Goal: Transaction & Acquisition: Purchase product/service

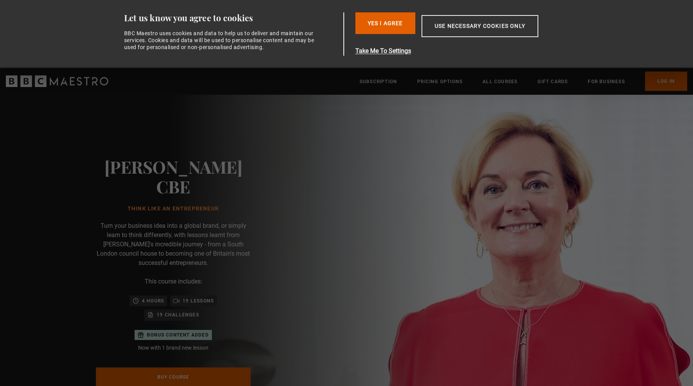
click at [84, 257] on div "Jo Malone CBE Think Like an Entrepreneur Turn your business idea into a global …" at bounding box center [174, 285] width 248 height 381
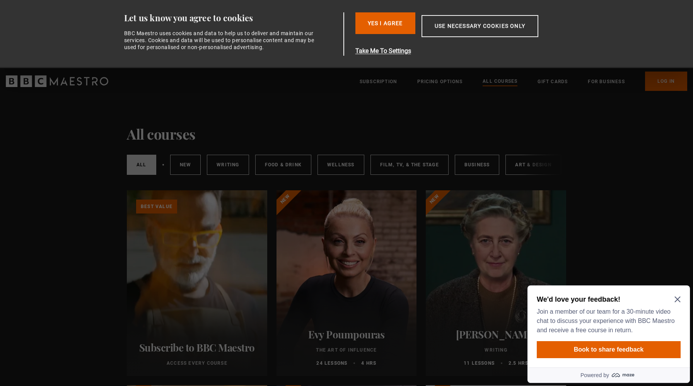
click at [677, 303] on h2 "We'd love your feedback!" at bounding box center [607, 299] width 141 height 9
click at [677, 300] on icon "Close Maze Prompt" at bounding box center [678, 300] width 6 height 6
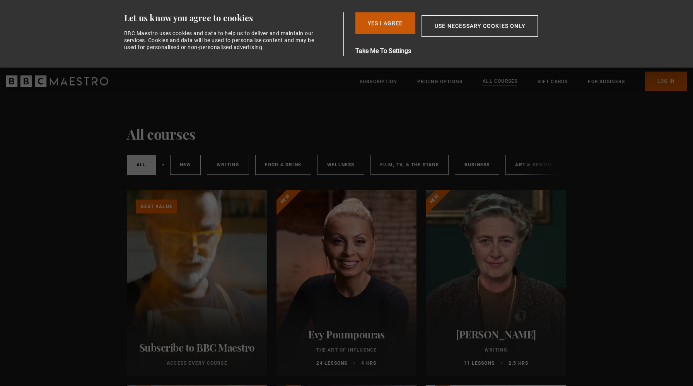
click at [394, 26] on button "Yes I Agree" at bounding box center [386, 23] width 60 height 22
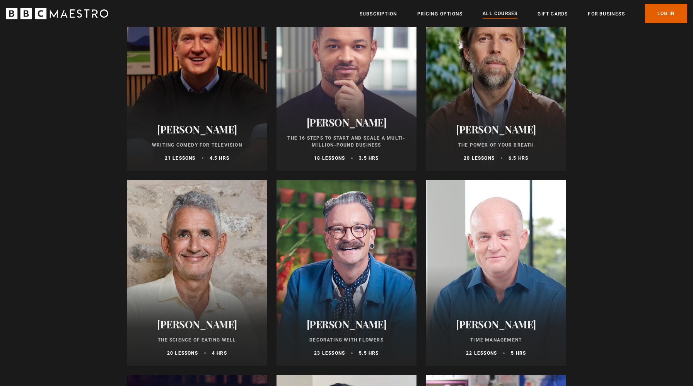
scroll to position [906, 0]
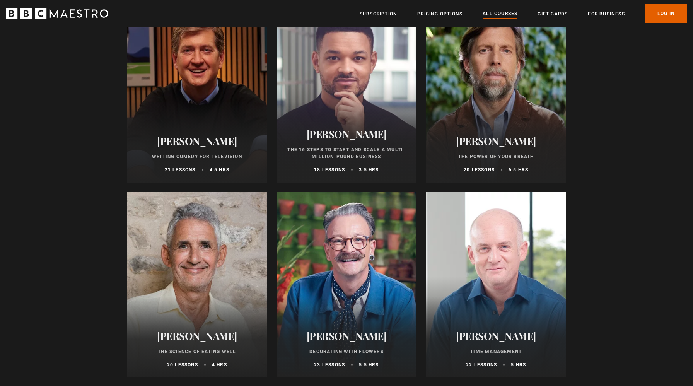
click at [214, 140] on h2 "[PERSON_NAME]" at bounding box center [197, 141] width 122 height 12
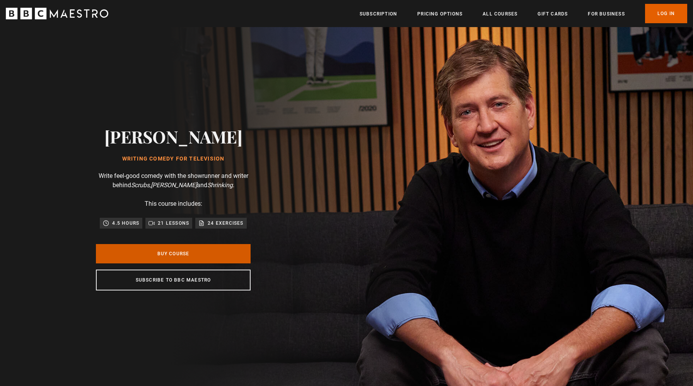
click at [182, 254] on link "Buy Course" at bounding box center [173, 253] width 155 height 19
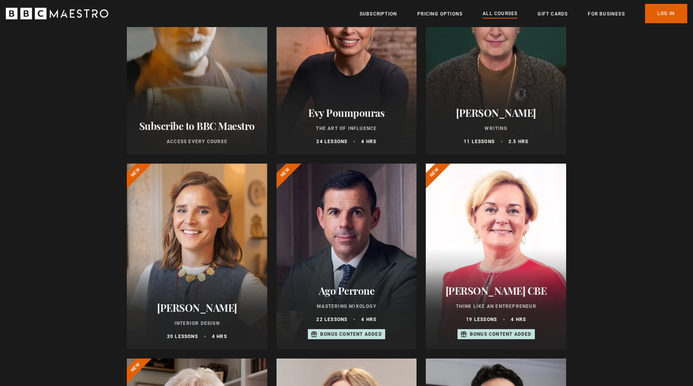
scroll to position [84, 0]
